Goal: Find specific page/section: Find specific page/section

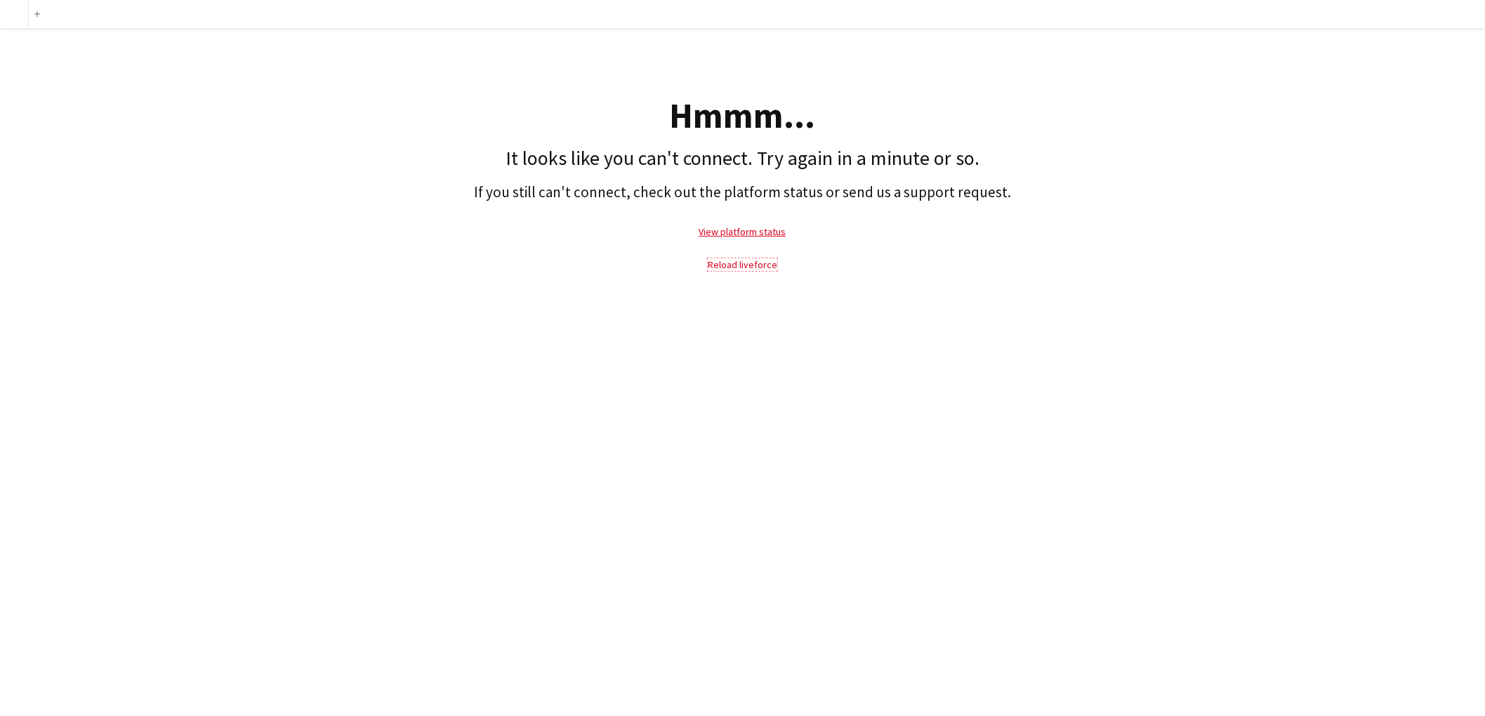
click at [730, 265] on link "Reload liveforce" at bounding box center [743, 264] width 70 height 13
click at [1403, 312] on div "Add Hmmm... It looks like you can't connect. Try again in a minute or so. If yo…" at bounding box center [742, 358] width 1485 height 716
click at [737, 264] on link "Reload liveforce" at bounding box center [743, 264] width 70 height 13
click at [744, 264] on link "Reload liveforce" at bounding box center [743, 264] width 70 height 13
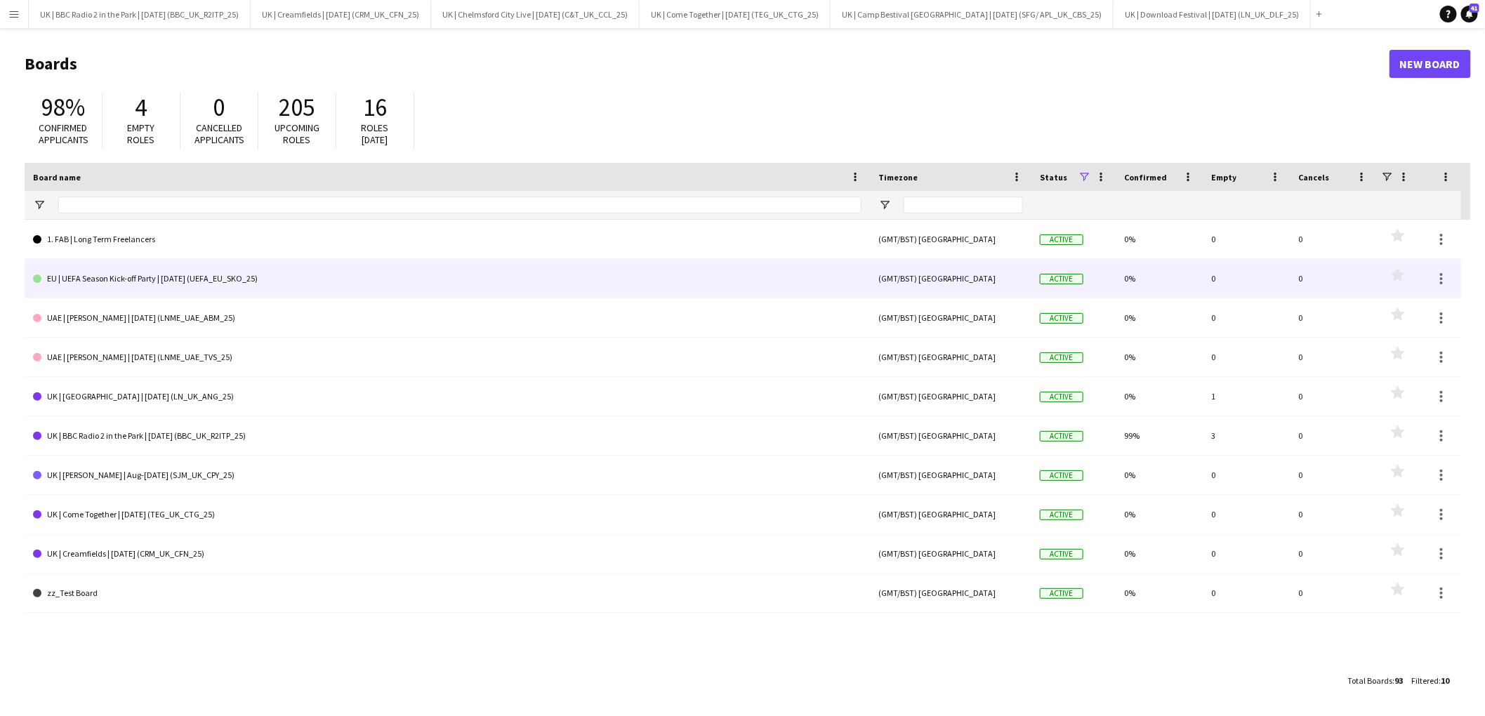
click at [168, 282] on link "EU | UEFA Season Kick-off Party | Aug 25 (UEFA_EU_SKO_25)" at bounding box center [447, 278] width 829 height 39
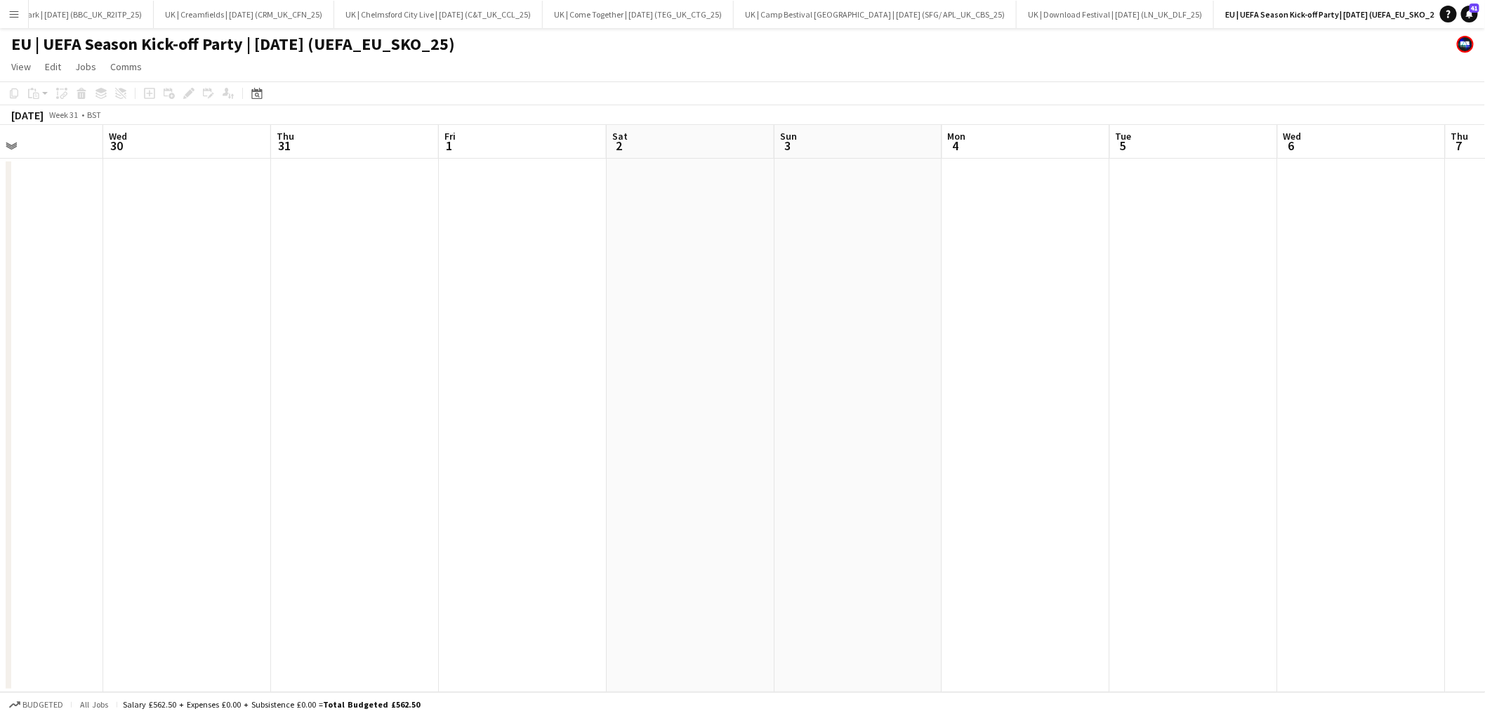
scroll to position [0, 406]
